Goal: Task Accomplishment & Management: Manage account settings

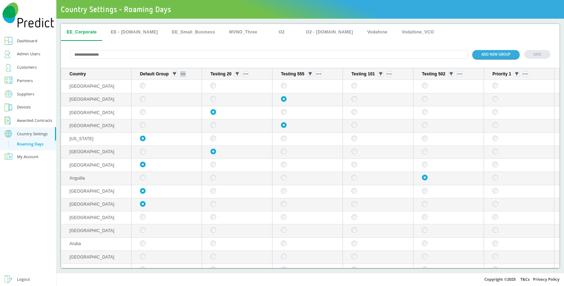
click at [182, 75] on button "sticky table" at bounding box center [183, 74] width 6 height 6
click at [260, 51] on input "text" at bounding box center [269, 54] width 398 height 9
click at [182, 74] on img "sticky table" at bounding box center [183, 73] width 4 height 1
click at [246, 74] on img "sticky table" at bounding box center [246, 73] width 4 height 1
click at [247, 73] on button "sticky table" at bounding box center [246, 74] width 6 height 6
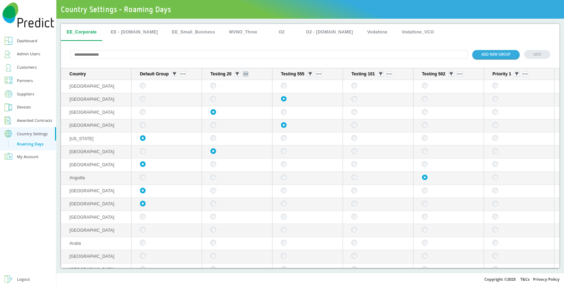
click at [247, 73] on button "sticky table" at bounding box center [246, 74] width 6 height 6
click at [182, 75] on img "sticky table" at bounding box center [183, 73] width 4 height 1
click at [246, 73] on button "sticky table" at bounding box center [246, 74] width 6 height 6
click at [32, 67] on div "Customers" at bounding box center [27, 67] width 20 height 7
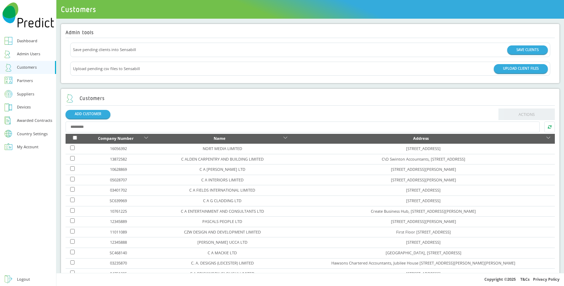
scroll to position [78, 0]
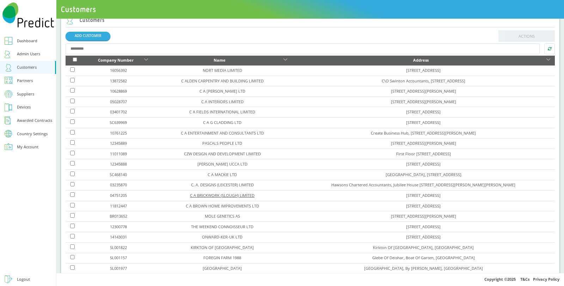
click at [201, 193] on link "C A BRICKWORK (SLOUGH) LIMITED" at bounding box center [222, 195] width 65 height 5
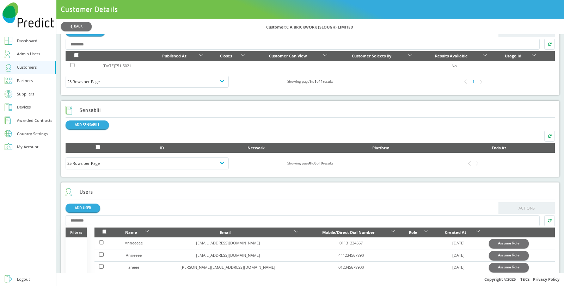
scroll to position [293, 0]
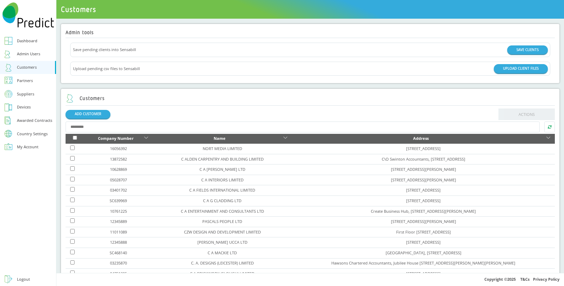
click at [146, 124] on input "text" at bounding box center [303, 127] width 474 height 11
click at [144, 127] on input "text" at bounding box center [303, 127] width 474 height 11
click at [469, 128] on input "text" at bounding box center [303, 127] width 474 height 11
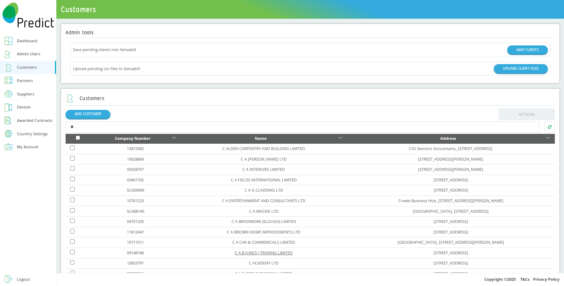
type input "*"
click at [235, 251] on link "C A B (LINCS.) TRADING LIMITED" at bounding box center [264, 252] width 58 height 5
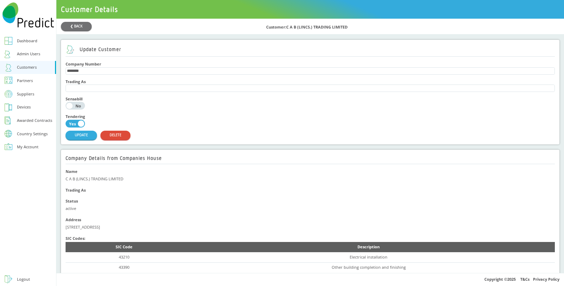
scroll to position [157, 0]
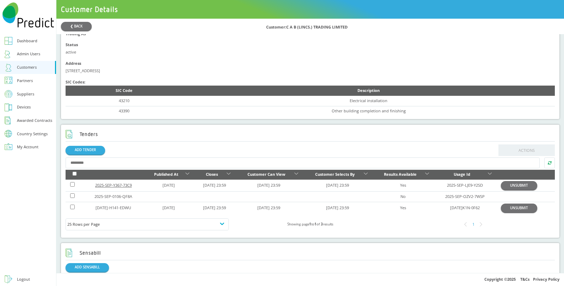
click at [116, 184] on link "2025-SEP-Y367-73C9" at bounding box center [113, 185] width 37 height 5
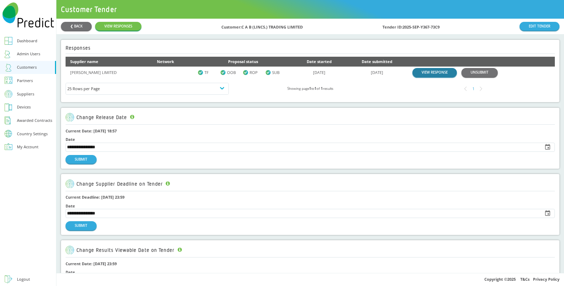
click at [429, 73] on link "VIEW RESPONSE" at bounding box center [435, 72] width 44 height 9
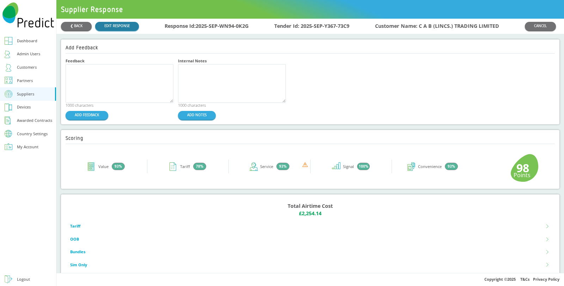
click at [116, 25] on link "EDIT RESPONSE" at bounding box center [117, 26] width 44 height 9
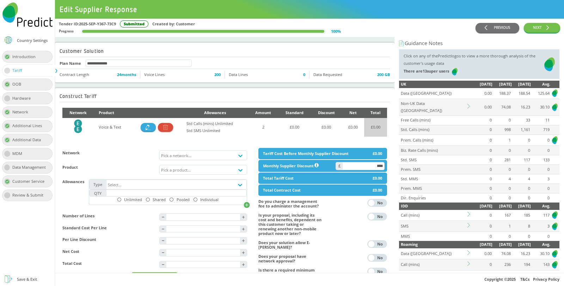
click at [33, 42] on div "Country Settings" at bounding box center [32, 40] width 31 height 4
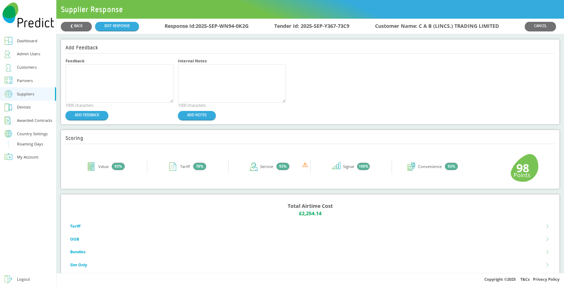
scroll to position [74, 0]
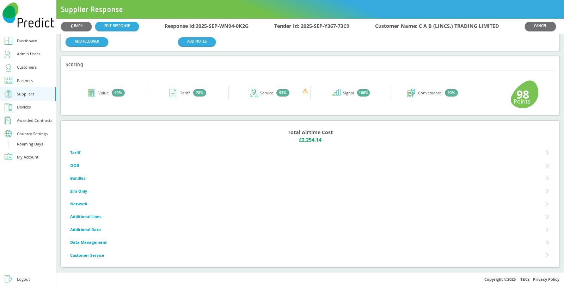
click at [96, 153] on li "Tariff" at bounding box center [310, 153] width 480 height 13
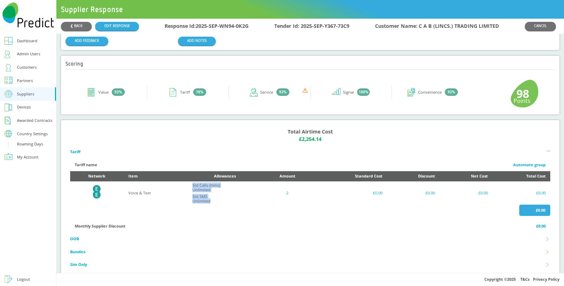
drag, startPoint x: 189, startPoint y: 185, endPoint x: 222, endPoint y: 202, distance: 37.5
click at [222, 202] on td "Std Calls (mins) Unlimited Std SMS Unlimited" at bounding box center [225, 193] width 74 height 23
click at [189, 115] on div "❮ BACK EDIT RESPONSE Response Id: 2025-SEP-WN94-0K2G Tender Id: 2025-SEP-Y367-7…" at bounding box center [310, 146] width 508 height 255
click at [39, 135] on div "Country Settings" at bounding box center [32, 134] width 31 height 4
click at [27, 133] on div "Country Settings" at bounding box center [32, 134] width 31 height 4
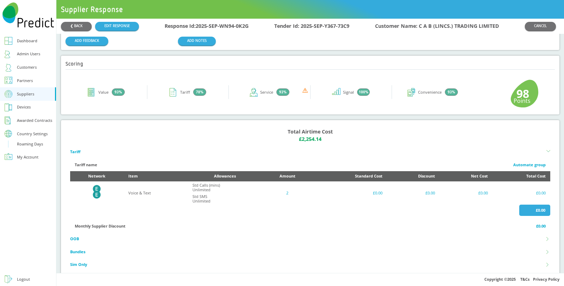
click at [7, 132] on icon at bounding box center [9, 134] width 8 height 8
click at [39, 132] on div "Country Settings" at bounding box center [32, 134] width 31 height 4
click at [30, 143] on div "Roaming Days" at bounding box center [30, 144] width 26 height 7
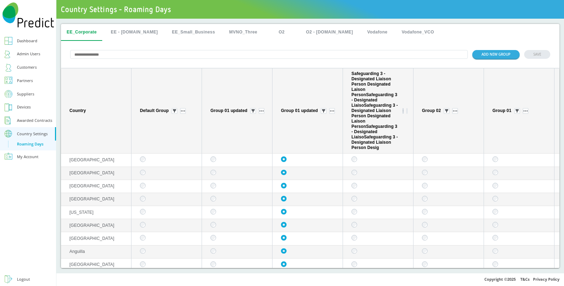
click at [404, 114] on button "sticky table" at bounding box center [403, 111] width 1 height 6
click at [407, 112] on div "Safeguarding 3 - Designated Liaison Person Designated Laison PersonSafeguarding…" at bounding box center [380, 110] width 56 height 79
click at [408, 111] on button "sticky table" at bounding box center [407, 111] width 1 height 6
click at [236, 128] on th "Group 01 updated" at bounding box center [237, 110] width 71 height 85
click at [476, 33] on div "EE_Corporate EE - Plan.com EE_Small_Business MVNO_Three O2 O2 - Plan.com Vodafo…" at bounding box center [310, 32] width 499 height 17
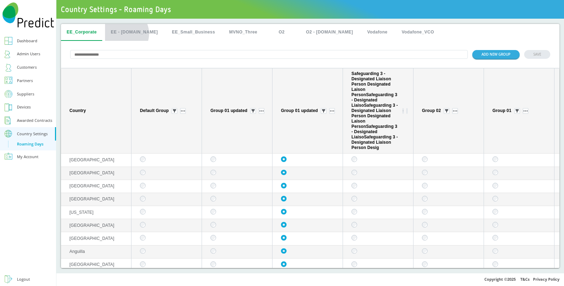
click at [123, 34] on button "EE - [DOMAIN_NAME]" at bounding box center [134, 32] width 58 height 17
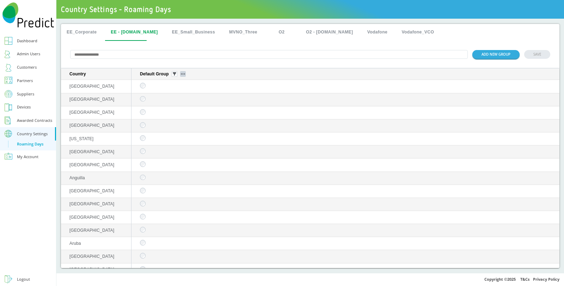
click at [183, 75] on img "sticky table" at bounding box center [183, 73] width 4 height 1
click at [176, 96] on button "Delete group" at bounding box center [184, 94] width 28 height 7
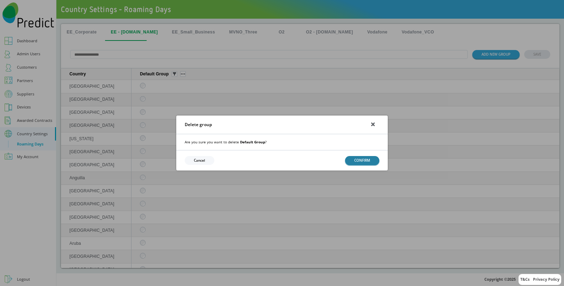
click at [363, 160] on button "CONFIRM" at bounding box center [362, 160] width 34 height 9
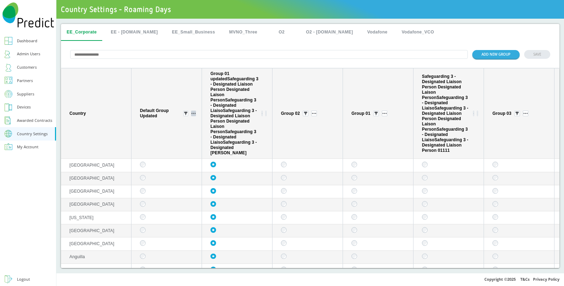
click at [195, 112] on button "sticky table" at bounding box center [193, 114] width 5 height 6
click at [495, 55] on button "ADD NEW GROUP" at bounding box center [496, 54] width 47 height 9
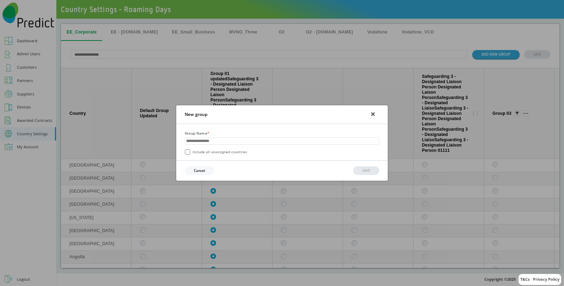
click at [512, 37] on div "New group Group Name * Include all unassigned countries Cancel SAVE" at bounding box center [282, 143] width 564 height 286
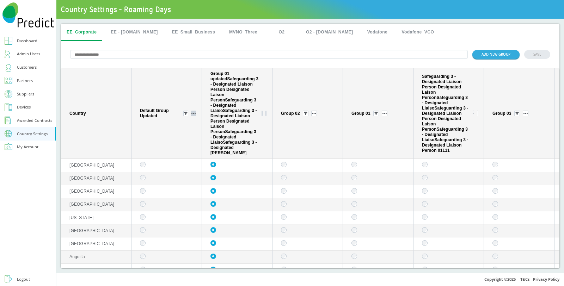
click at [193, 111] on button "sticky table" at bounding box center [193, 114] width 5 height 6
